Goal: Information Seeking & Learning: Check status

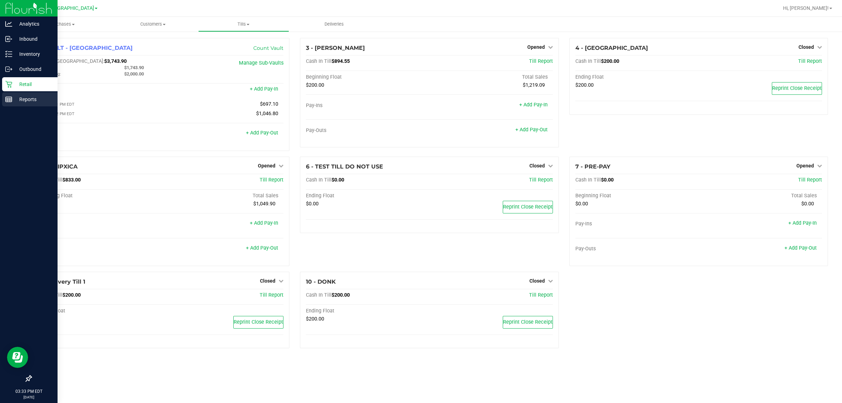
click at [12, 102] on p "Reports" at bounding box center [33, 99] width 42 height 8
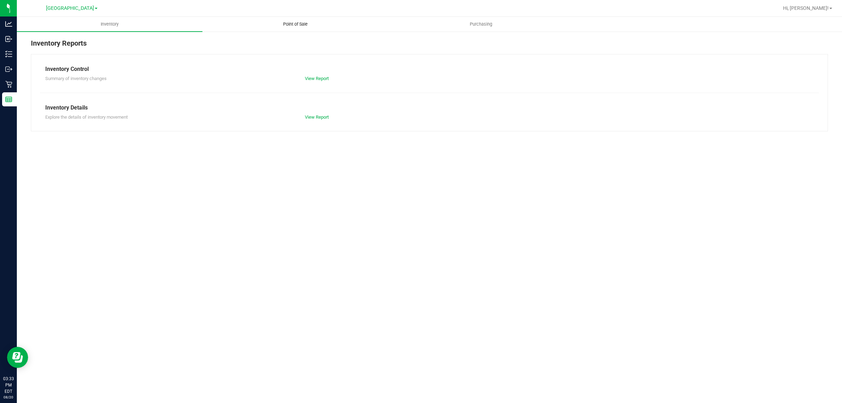
click at [294, 23] on span "Point of Sale" at bounding box center [296, 24] width 44 height 6
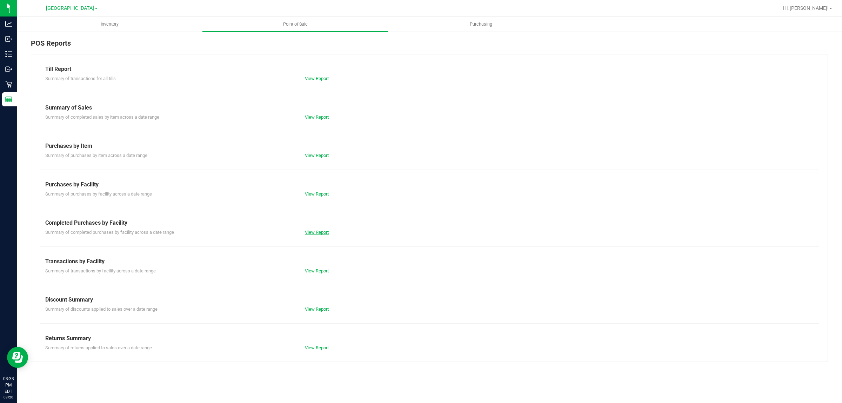
click at [312, 232] on link "View Report" at bounding box center [317, 231] width 24 height 5
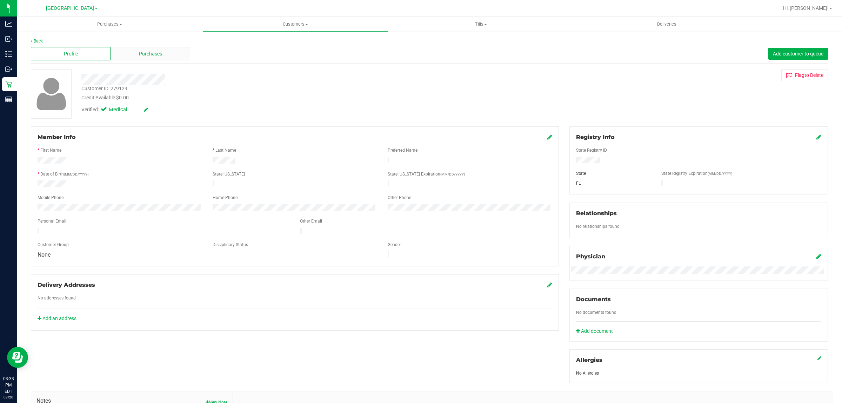
click at [153, 55] on span "Purchases" at bounding box center [150, 53] width 23 height 7
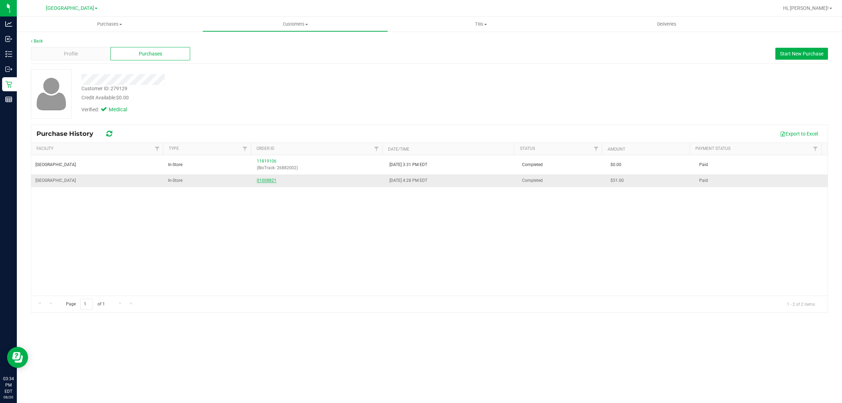
click at [260, 180] on link "01008821" at bounding box center [267, 180] width 20 height 5
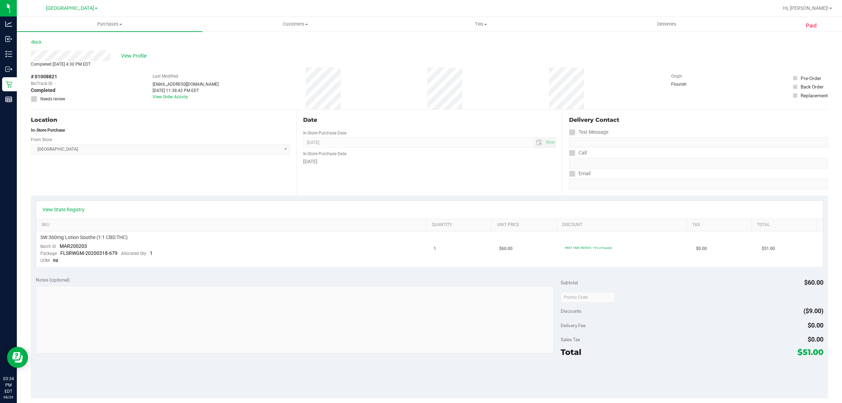
click at [390, 193] on div "Date In-Store Purchase Date Apr 16, 2020 Now In-Store Purchase Date Thursday" at bounding box center [429, 152] width 266 height 86
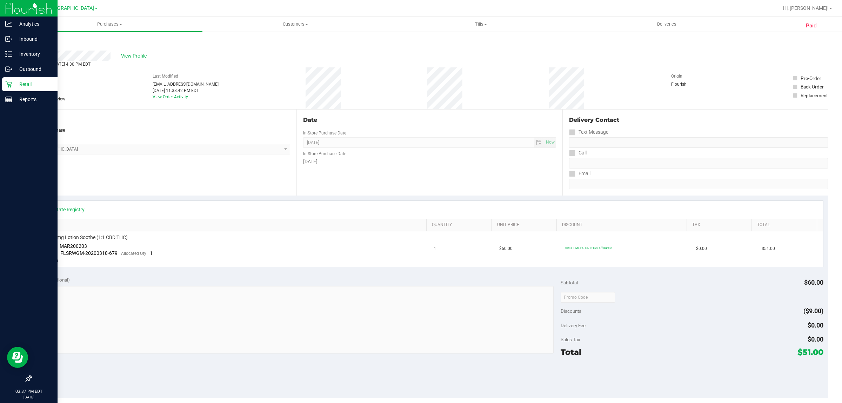
click at [7, 6] on img at bounding box center [28, 8] width 47 height 16
